Goal: Task Accomplishment & Management: Use online tool/utility

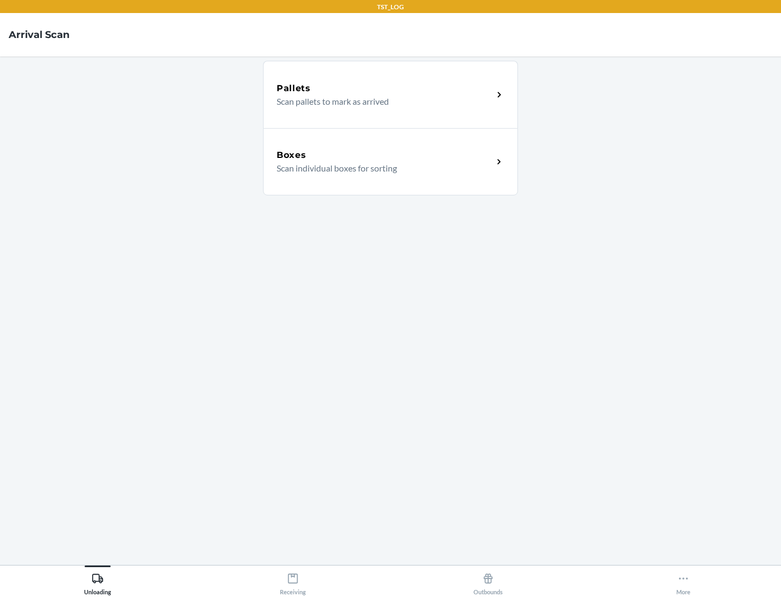
click at [385, 155] on div "Boxes" at bounding box center [385, 155] width 217 height 13
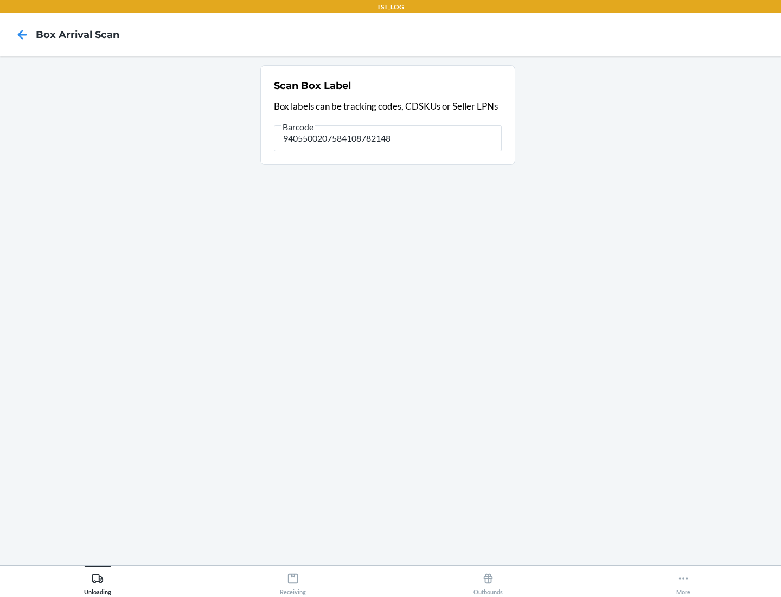
type input "9405500207584108782148"
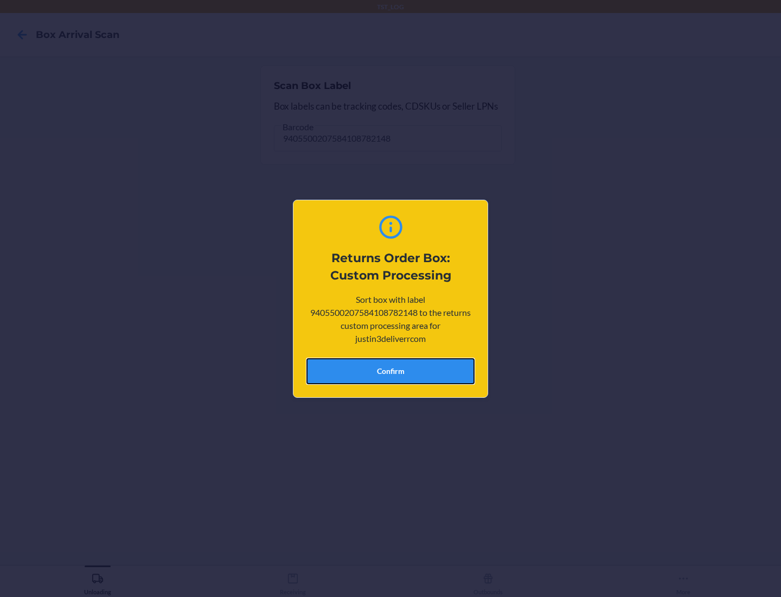
click at [391, 371] on button "Confirm" at bounding box center [391, 371] width 168 height 26
